Goal: Task Accomplishment & Management: Manage account settings

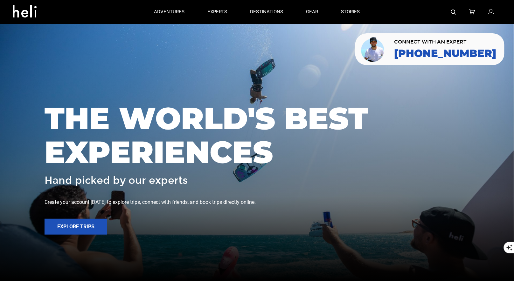
click at [492, 12] on icon at bounding box center [491, 12] width 6 height 8
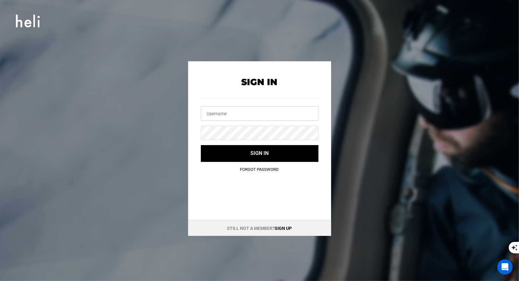
type input "[EMAIL_ADDRESS][DOMAIN_NAME]"
click at [271, 112] on input "[EMAIL_ADDRESS][DOMAIN_NAME]" at bounding box center [260, 114] width 118 height 14
drag, startPoint x: 255, startPoint y: 113, endPoint x: 168, endPoint y: 106, distance: 86.5
click at [175, 107] on div "Sign In [EMAIL_ADDRESS][DOMAIN_NAME] Sign in Forgot Password Still not a member…" at bounding box center [260, 148] width 286 height 175
click at [171, 105] on div "Sign In Sign in Forgot Password Still not a member? Sign up" at bounding box center [260, 148] width 286 height 175
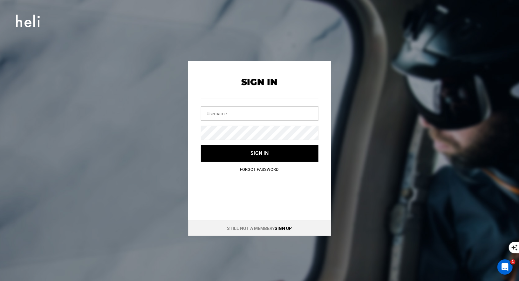
click at [212, 113] on input "text" at bounding box center [260, 114] width 118 height 14
type input "y"
type input "[EMAIL_ADDRESS][DOMAIN_NAME]"
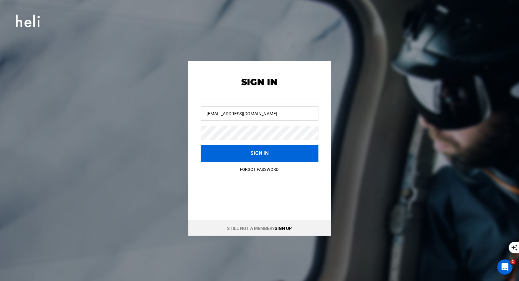
click at [260, 149] on button "Sign in" at bounding box center [260, 153] width 118 height 17
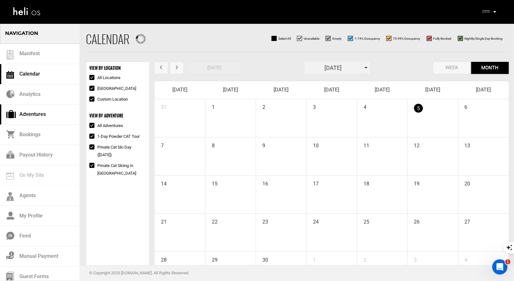
click at [29, 115] on link "Adventures" at bounding box center [39, 115] width 79 height 20
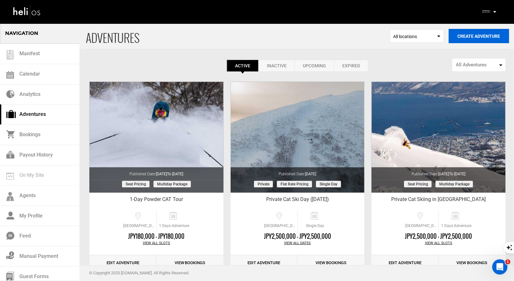
click at [481, 38] on button "Create Adventure" at bounding box center [479, 36] width 60 height 14
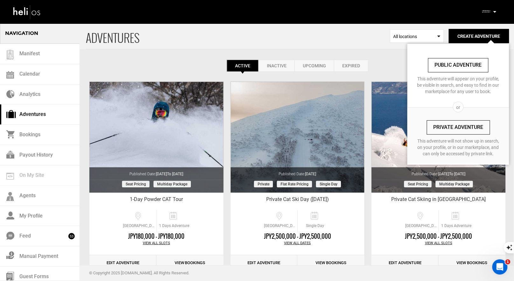
click at [456, 123] on link "Private Adventure" at bounding box center [458, 127] width 63 height 14
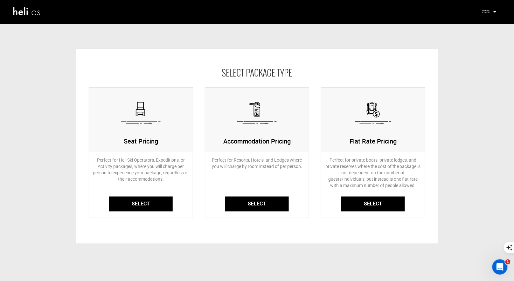
click at [389, 203] on link "Select" at bounding box center [373, 204] width 64 height 15
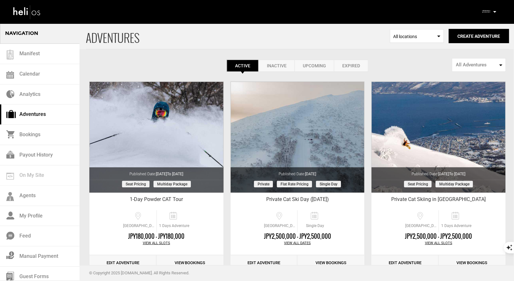
click at [494, 13] on p at bounding box center [494, 11] width 4 height 7
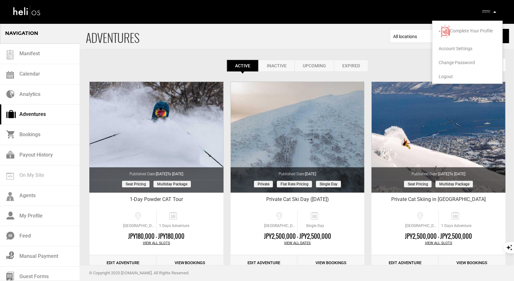
click at [444, 77] on span "Logout" at bounding box center [446, 76] width 14 height 5
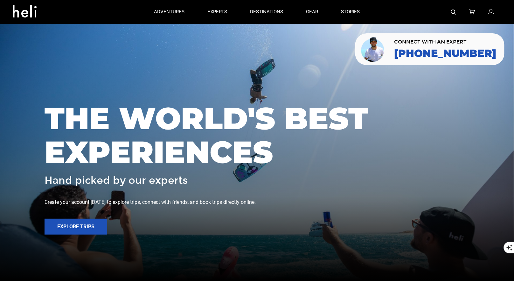
click at [492, 12] on icon at bounding box center [491, 12] width 6 height 8
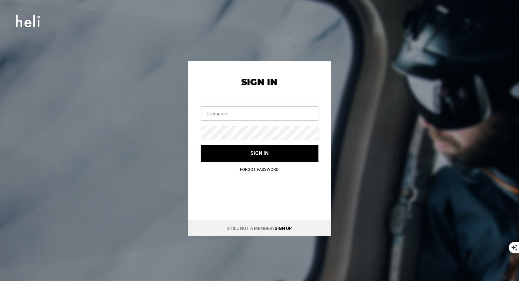
type input "[EMAIL_ADDRESS][DOMAIN_NAME]"
drag, startPoint x: 258, startPoint y: 117, endPoint x: 197, endPoint y: 106, distance: 61.8
click at [197, 106] on div "Sign In dy@yukikamui.com Sign in Forgot Password" at bounding box center [259, 120] width 143 height 118
click at [184, 126] on div "Sign In Sign in Forgot Password Still not a member? Sign up" at bounding box center [260, 148] width 286 height 175
click at [229, 113] on input "text" at bounding box center [260, 114] width 118 height 14
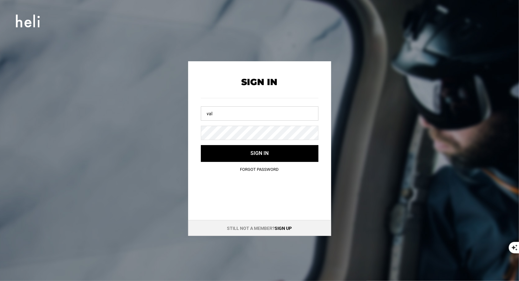
type input "[EMAIL_ADDRESS][DOMAIN_NAME]"
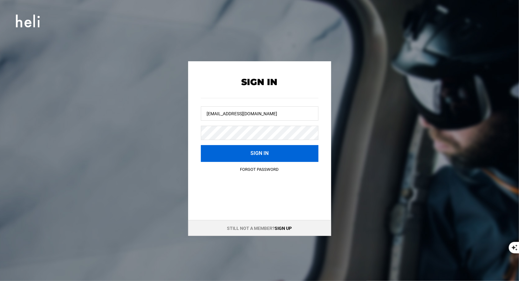
click at [268, 151] on button "Sign in" at bounding box center [260, 153] width 118 height 17
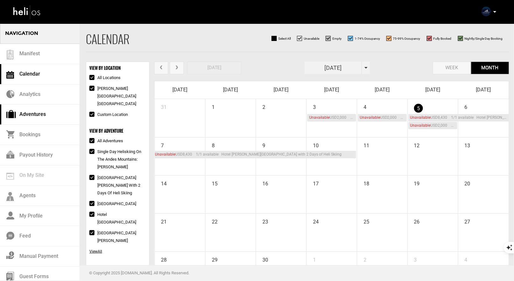
click at [36, 111] on link "Adventures" at bounding box center [39, 115] width 79 height 20
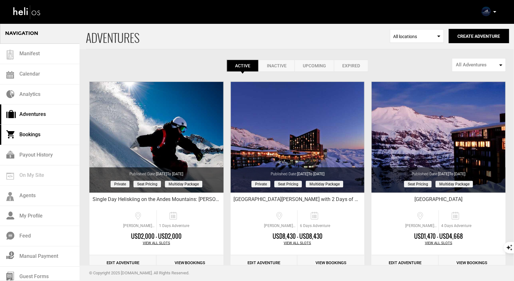
click at [35, 136] on link "Bookings" at bounding box center [39, 135] width 79 height 20
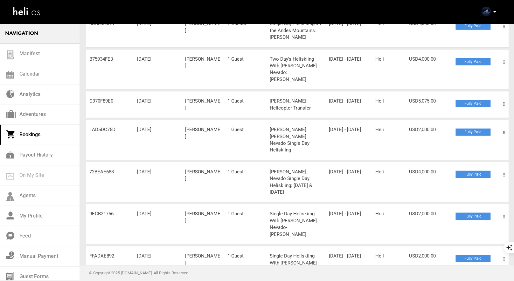
scroll to position [89, 0]
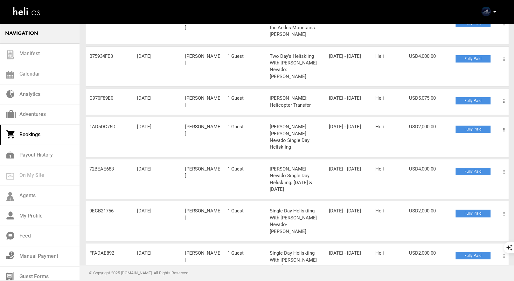
drag, startPoint x: 114, startPoint y: 210, endPoint x: 89, endPoint y: 210, distance: 25.4
click at [88, 250] on div "Order ID FFADAE892" at bounding box center [110, 253] width 48 height 7
copy div "FFADAE892"
